Goal: Find specific page/section: Find specific page/section

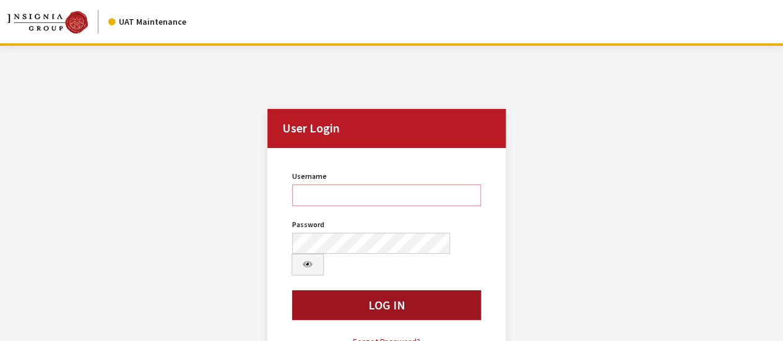
type input "bgulbrandson"
click at [403, 290] on button "Log In" at bounding box center [386, 305] width 188 height 30
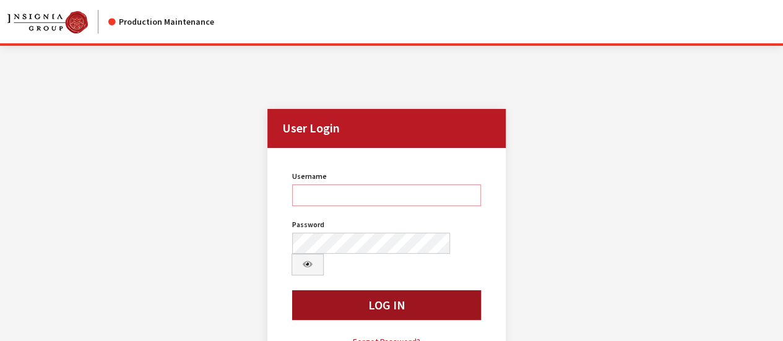
type input "bgulbrandson"
click at [369, 290] on button "Log In" at bounding box center [386, 305] width 188 height 30
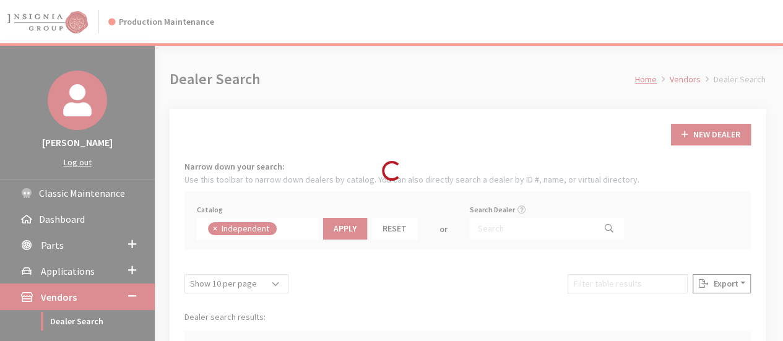
scroll to position [90, 0]
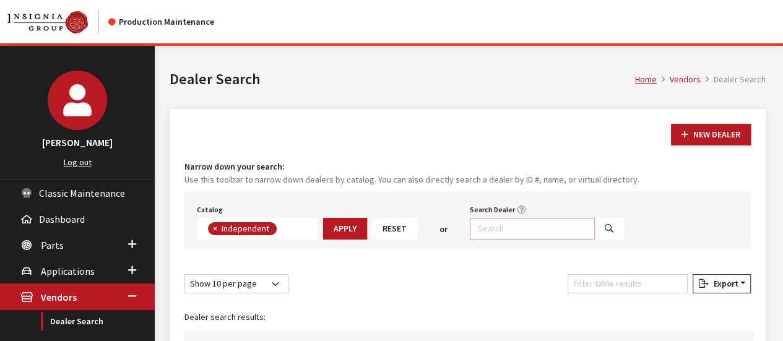
click at [522, 226] on input "Search Dealer" at bounding box center [532, 229] width 125 height 22
type input "brookdale"
select select
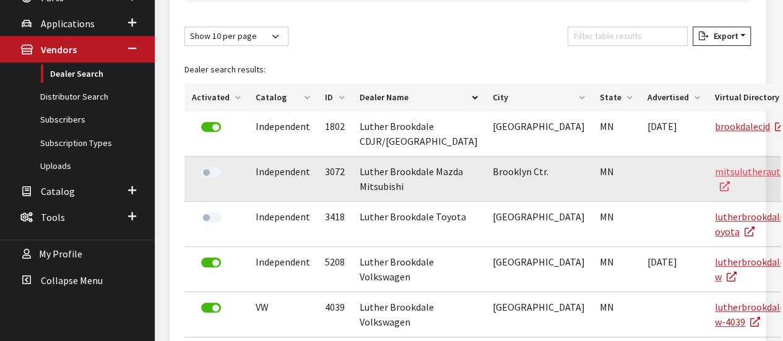
scroll to position [371, 0]
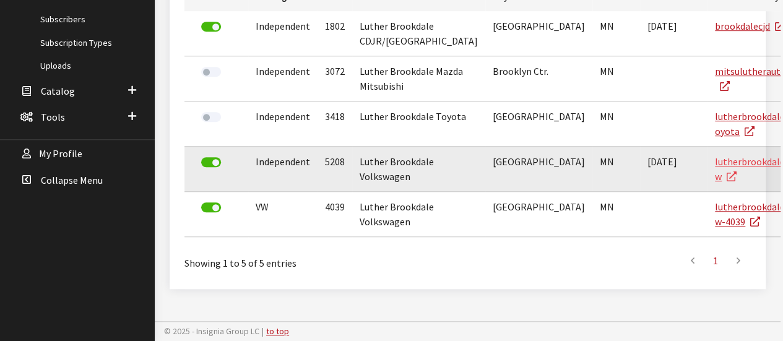
click at [715, 183] on link "lutherbrookdalevw" at bounding box center [752, 168] width 74 height 27
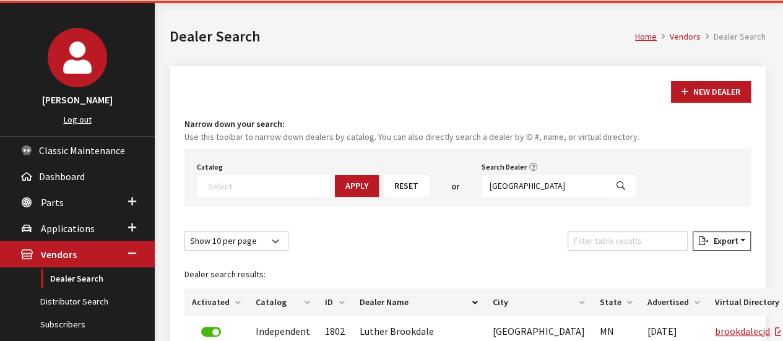
scroll to position [0, 0]
